Goal: Task Accomplishment & Management: Use online tool/utility

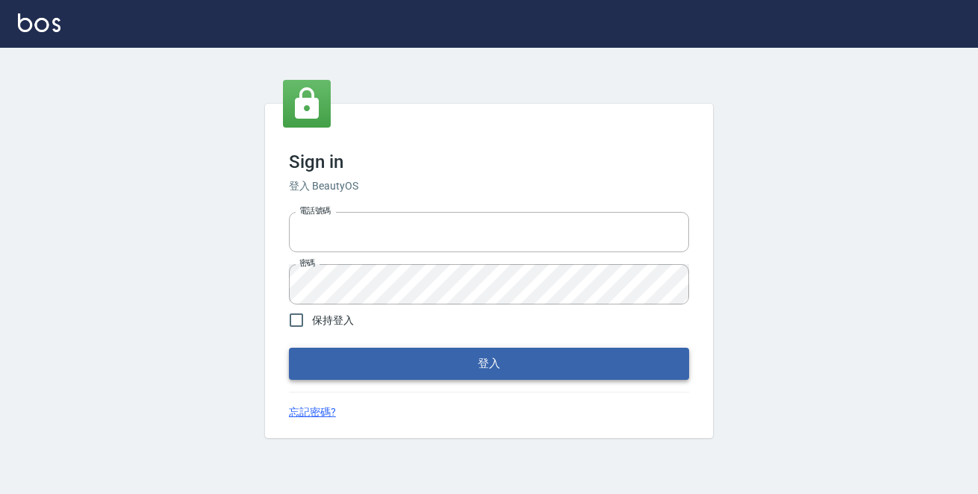
type input "0229470385"
click at [525, 355] on button "登入" at bounding box center [489, 363] width 400 height 31
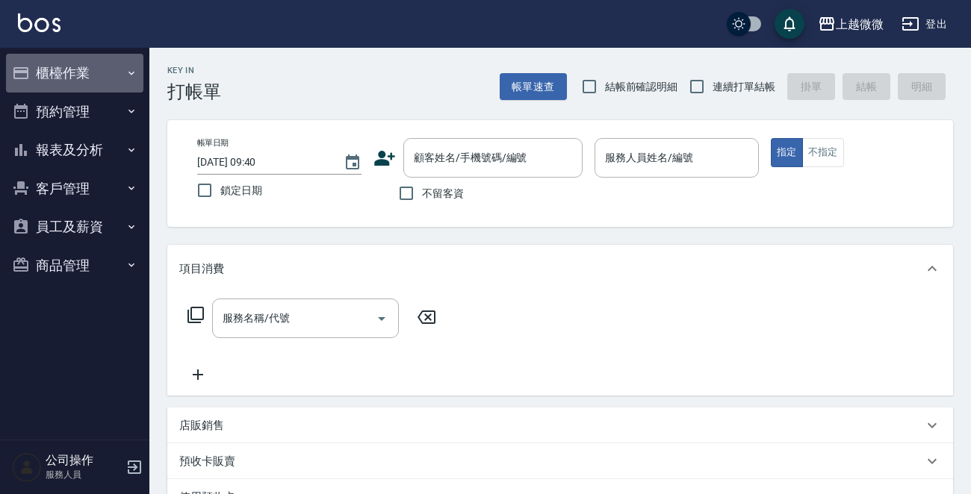
click at [90, 73] on button "櫃檯作業" at bounding box center [74, 73] width 137 height 39
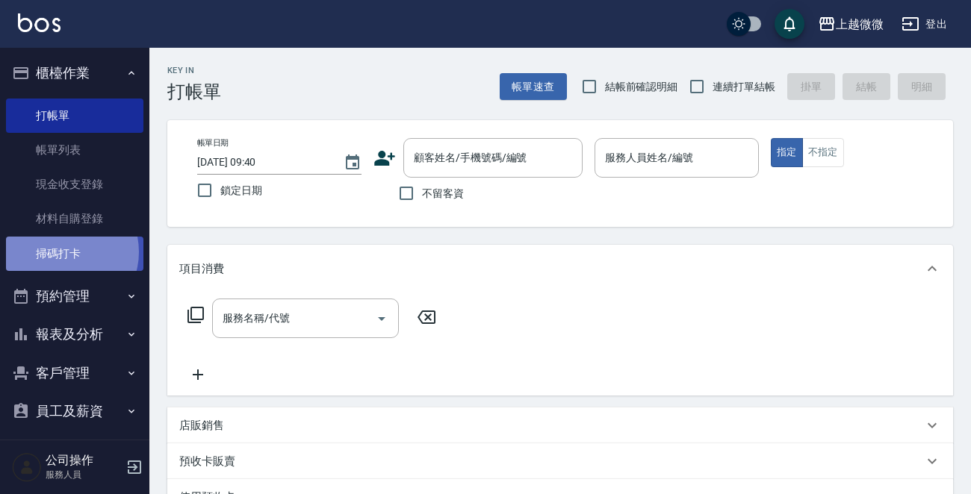
click at [65, 252] on link "掃碼打卡" at bounding box center [74, 254] width 137 height 34
